Goal: Transaction & Acquisition: Purchase product/service

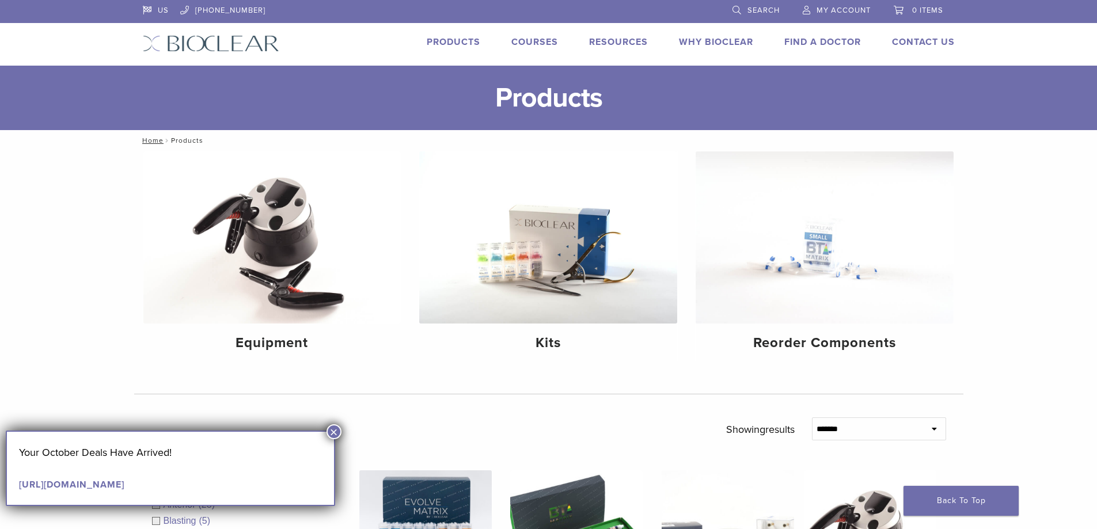
click at [338, 437] on button "×" at bounding box center [334, 432] width 15 height 15
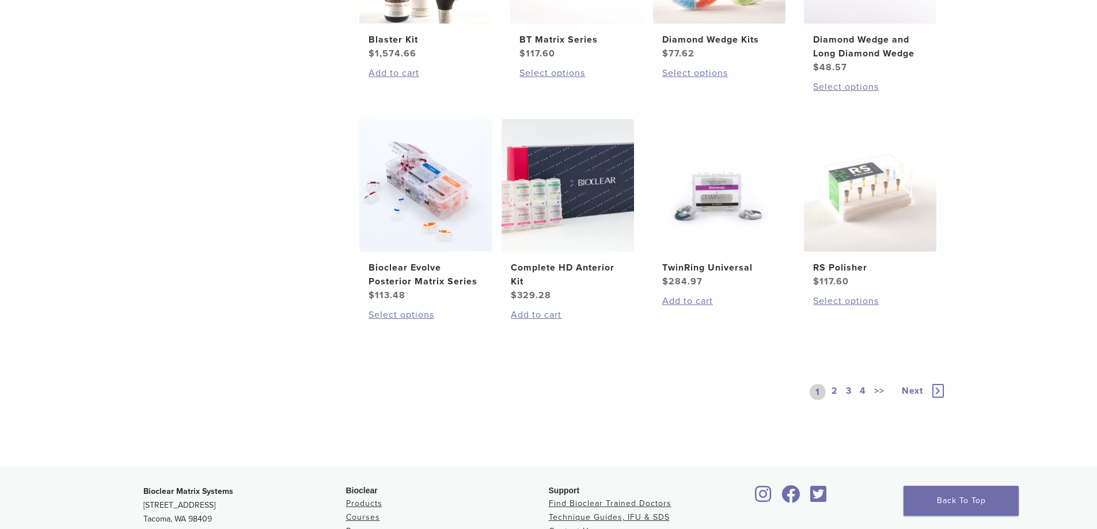
scroll to position [864, 0]
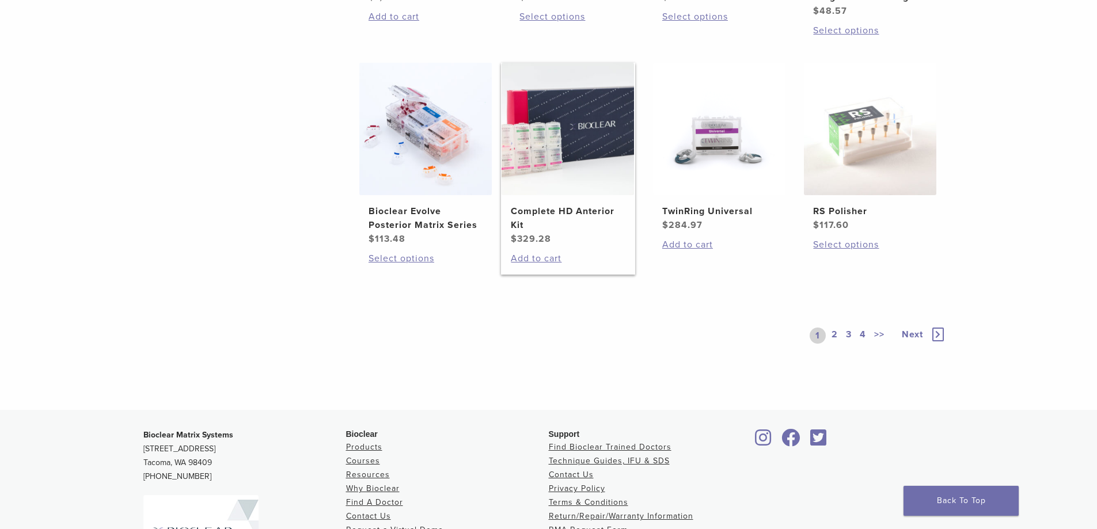
click at [533, 211] on h2 "Complete HD Anterior Kit" at bounding box center [568, 219] width 114 height 28
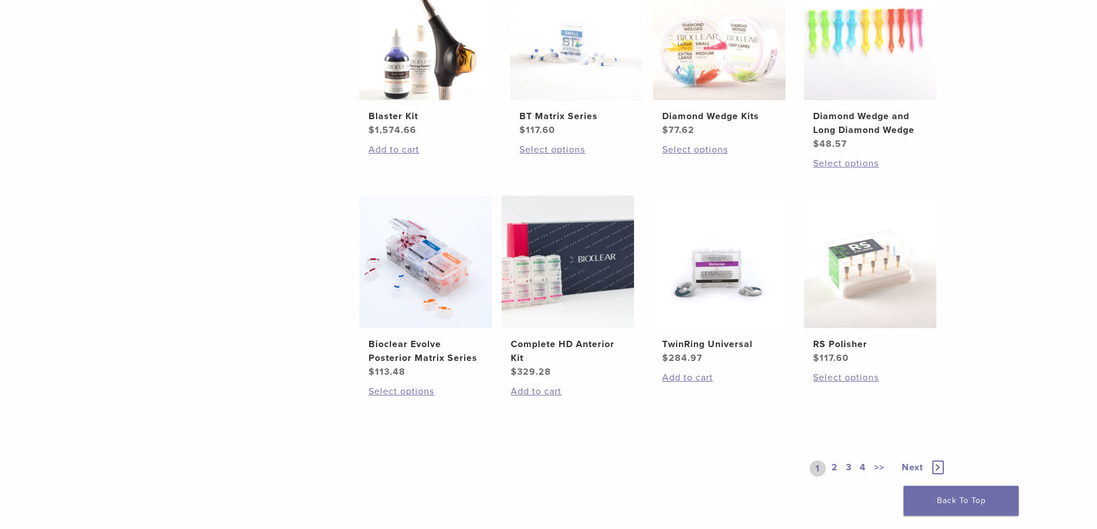
scroll to position [749, 0]
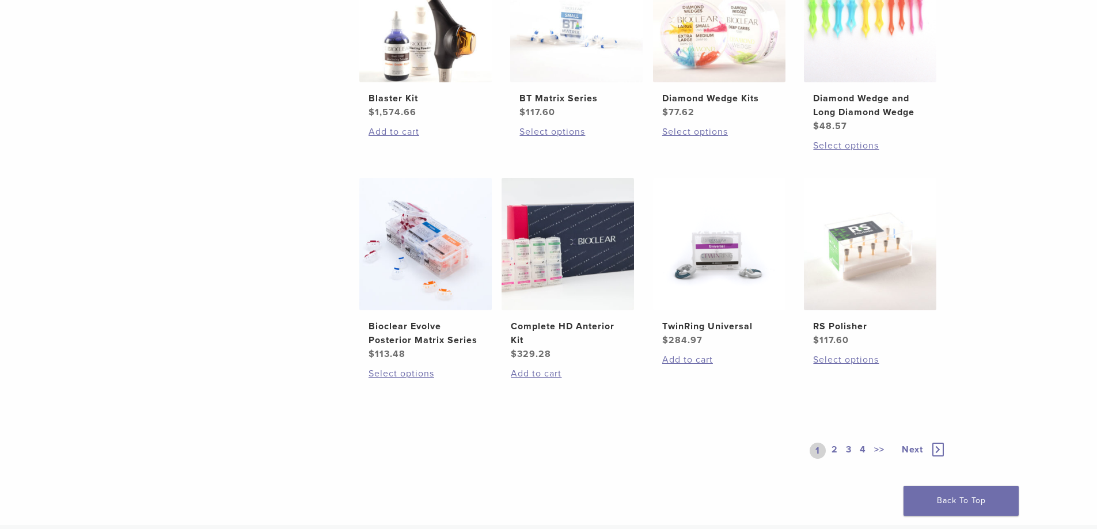
click at [837, 451] on link "2" at bounding box center [835, 451] width 11 height 16
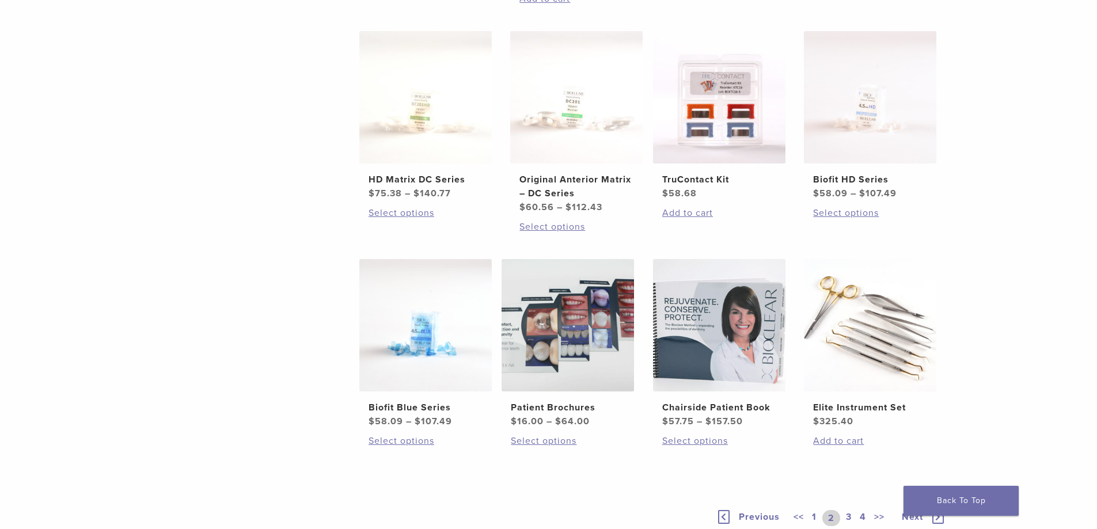
scroll to position [922, 0]
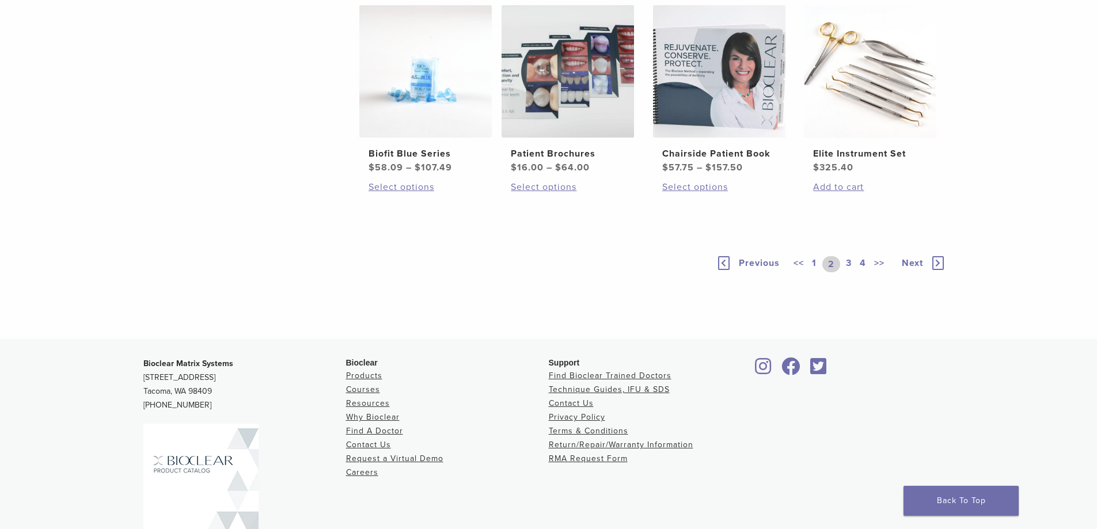
click at [812, 263] on link "1" at bounding box center [814, 264] width 9 height 16
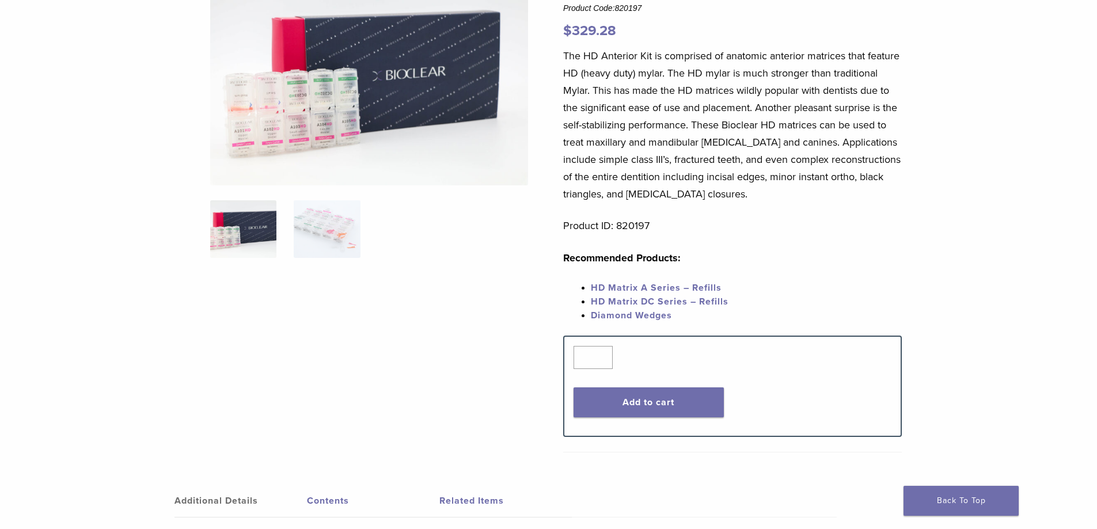
scroll to position [115, 0]
